Goal: Task Accomplishment & Management: Manage account settings

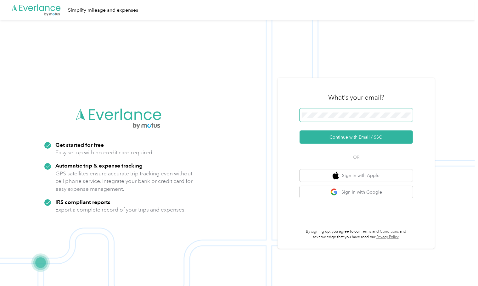
click at [372, 112] on span at bounding box center [356, 115] width 113 height 13
click at [373, 136] on button "Continue with Email / SSO" at bounding box center [356, 137] width 113 height 13
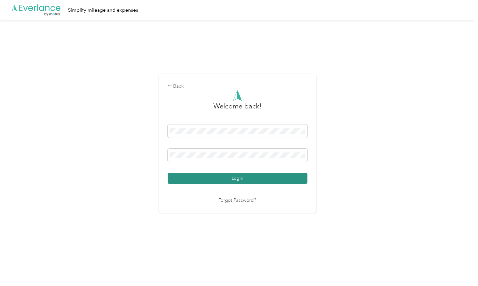
click at [250, 179] on button "Login" at bounding box center [238, 178] width 140 height 11
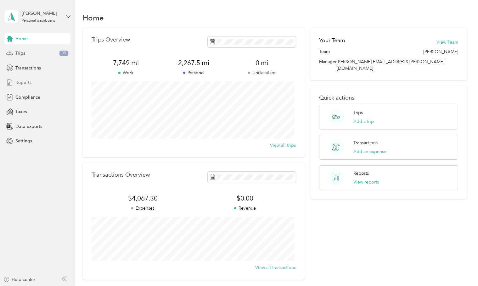
click at [32, 80] on div "Reports" at bounding box center [37, 82] width 66 height 11
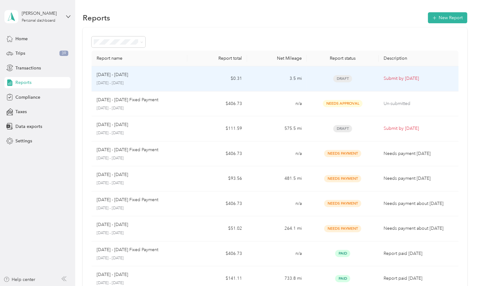
click at [181, 73] on div "[DATE] - [DATE]" at bounding box center [140, 74] width 86 height 7
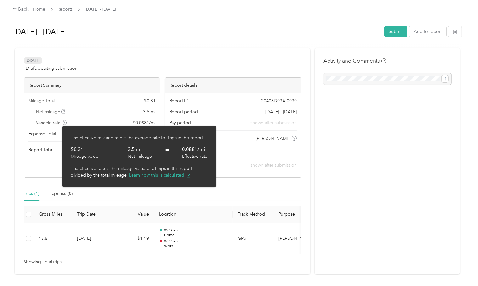
drag, startPoint x: 63, startPoint y: 123, endPoint x: 372, endPoint y: 154, distance: 310.9
click at [372, 154] on div "Activity and Comments" at bounding box center [387, 161] width 145 height 227
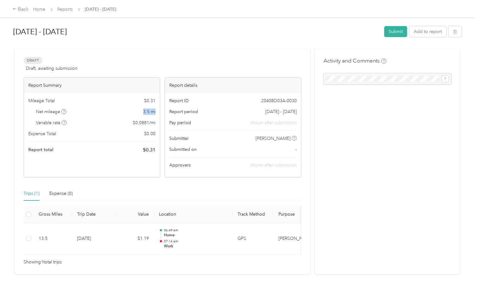
drag, startPoint x: 138, startPoint y: 111, endPoint x: 155, endPoint y: 110, distance: 17.3
click at [155, 110] on div "Net mileage 3.5 mi" at bounding box center [91, 112] width 127 height 7
click at [111, 113] on div "Net mileage 3.5 mi" at bounding box center [91, 112] width 127 height 7
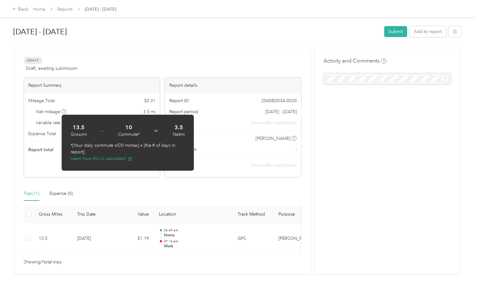
click at [125, 48] on div at bounding box center [237, 45] width 448 height 7
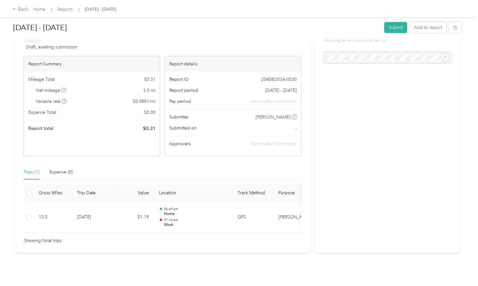
scroll to position [31, 0]
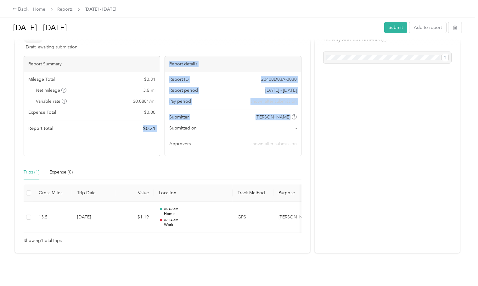
drag, startPoint x: 143, startPoint y: 116, endPoint x: 164, endPoint y: 116, distance: 21.7
click at [164, 116] on div "Report Summary Mileage Total $ 0.31 Net mileage 3.5 mi Variable rate $ 0.0881 /…" at bounding box center [163, 106] width 278 height 100
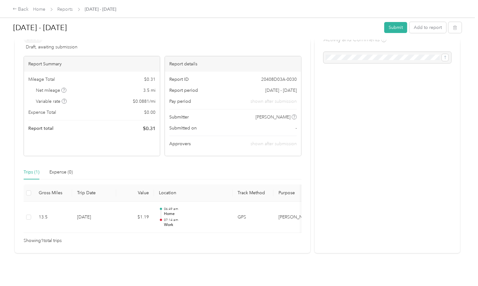
click at [366, 131] on div "Activity and Comments" at bounding box center [387, 140] width 145 height 227
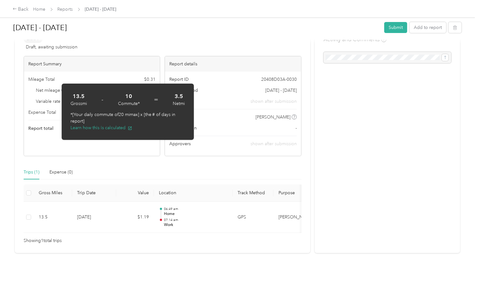
click at [400, 105] on div "Activity and Comments" at bounding box center [387, 140] width 145 height 227
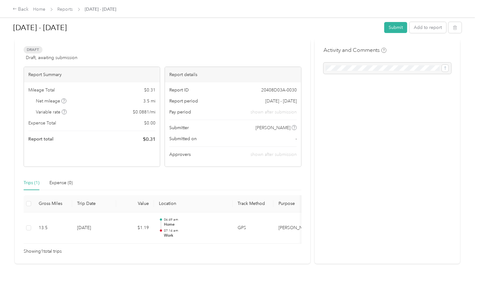
scroll to position [0, 0]
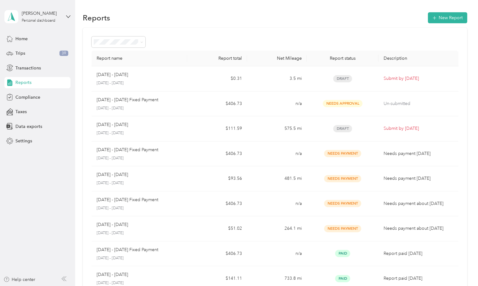
click at [29, 85] on span "Reports" at bounding box center [23, 82] width 16 height 7
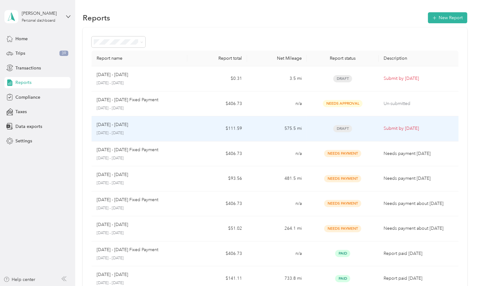
click at [143, 131] on p "[DATE] - [DATE]" at bounding box center [140, 134] width 86 height 6
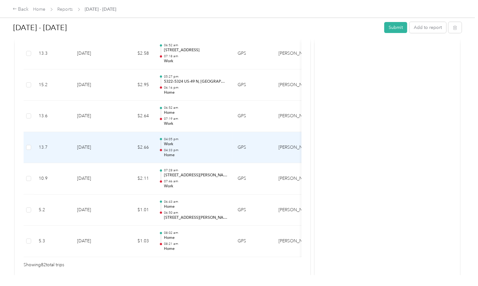
scroll to position [2577, 0]
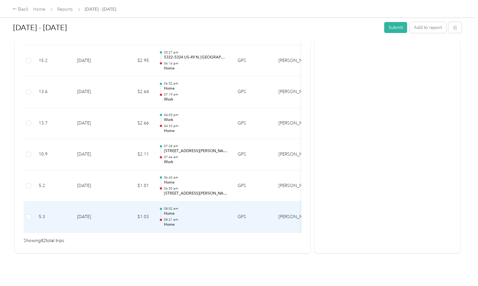
click at [121, 202] on td "$1.03" at bounding box center [135, 217] width 38 height 31
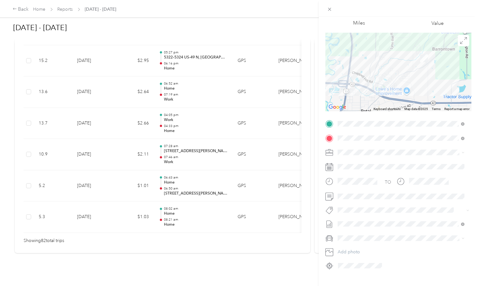
scroll to position [44, 0]
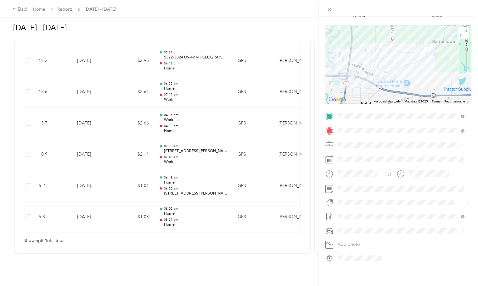
click at [6, 169] on div "Trip details Save This trip cannot be edited because it is either under review,…" at bounding box center [239, 143] width 478 height 286
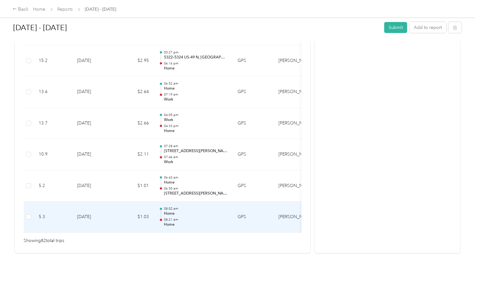
click at [184, 211] on p "Home" at bounding box center [196, 214] width 64 height 6
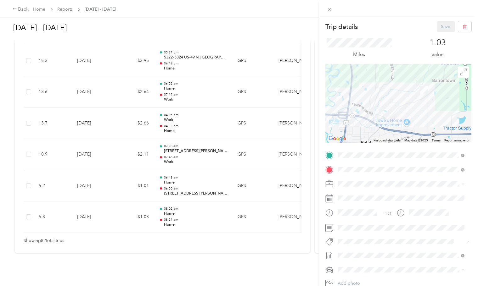
click at [366, 113] on div at bounding box center [398, 103] width 146 height 79
click at [10, 173] on div "Trip details Save This trip cannot be edited because it is either under review,…" at bounding box center [239, 143] width 478 height 286
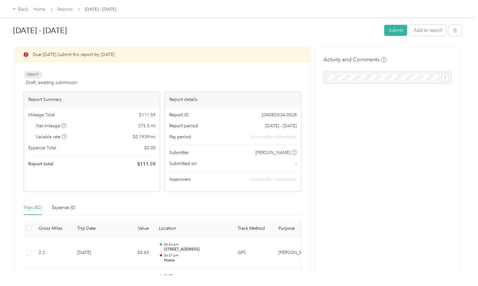
scroll to position [0, 0]
click at [398, 31] on button "Submit" at bounding box center [395, 31] width 23 height 11
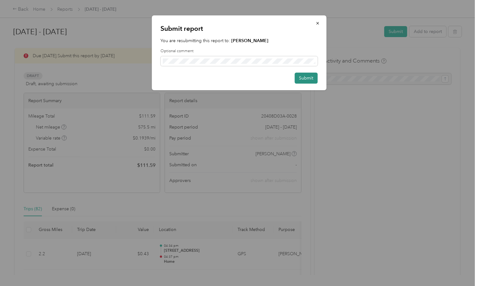
click at [311, 78] on button "Submit" at bounding box center [306, 78] width 23 height 11
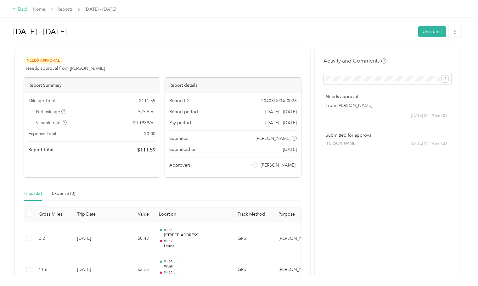
click at [22, 8] on div "Back" at bounding box center [21, 10] width 16 height 8
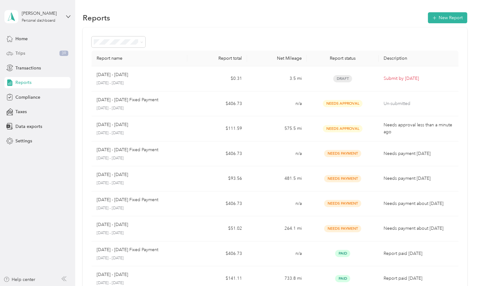
click at [44, 55] on div "Trips 39" at bounding box center [37, 53] width 66 height 11
